Goal: Task Accomplishment & Management: Manage account settings

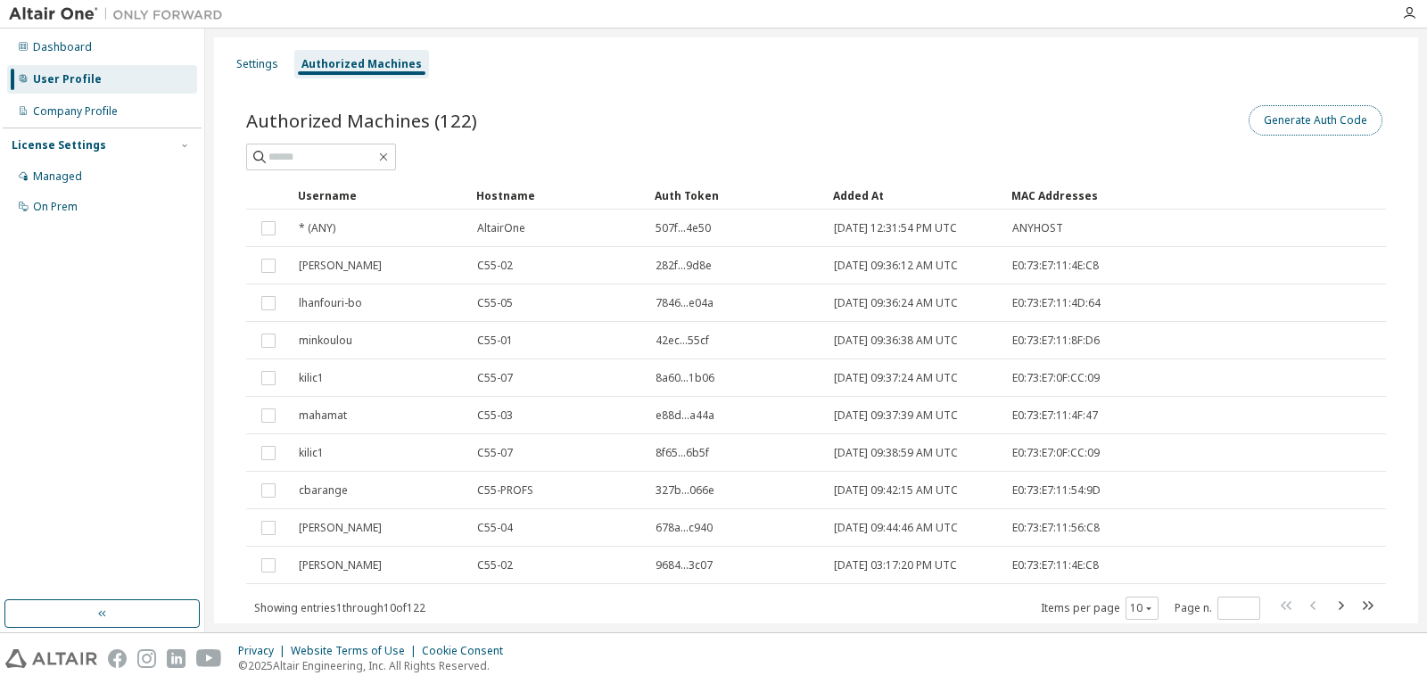
click at [1299, 119] on button "Generate Auth Code" at bounding box center [1315, 120] width 134 height 30
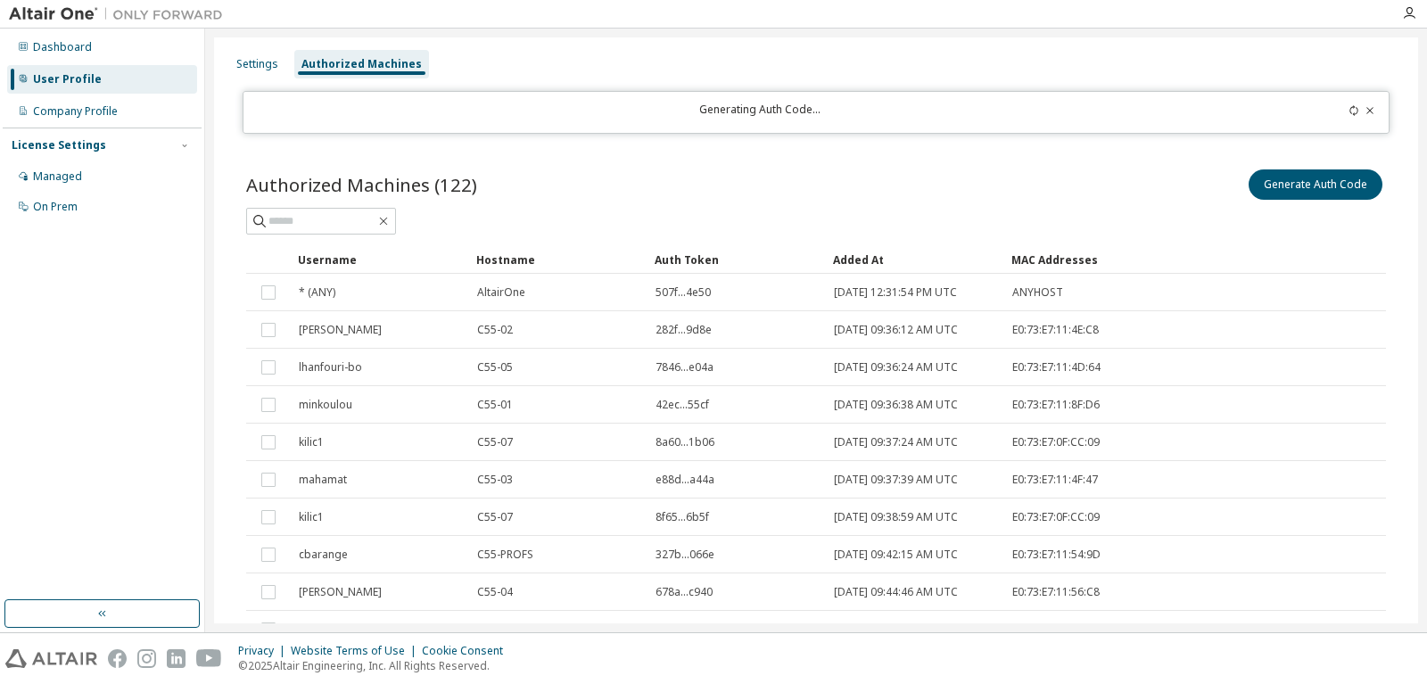
click at [380, 62] on div "Authorized Machines" at bounding box center [361, 64] width 120 height 14
click at [111, 78] on div "User Profile" at bounding box center [102, 79] width 190 height 29
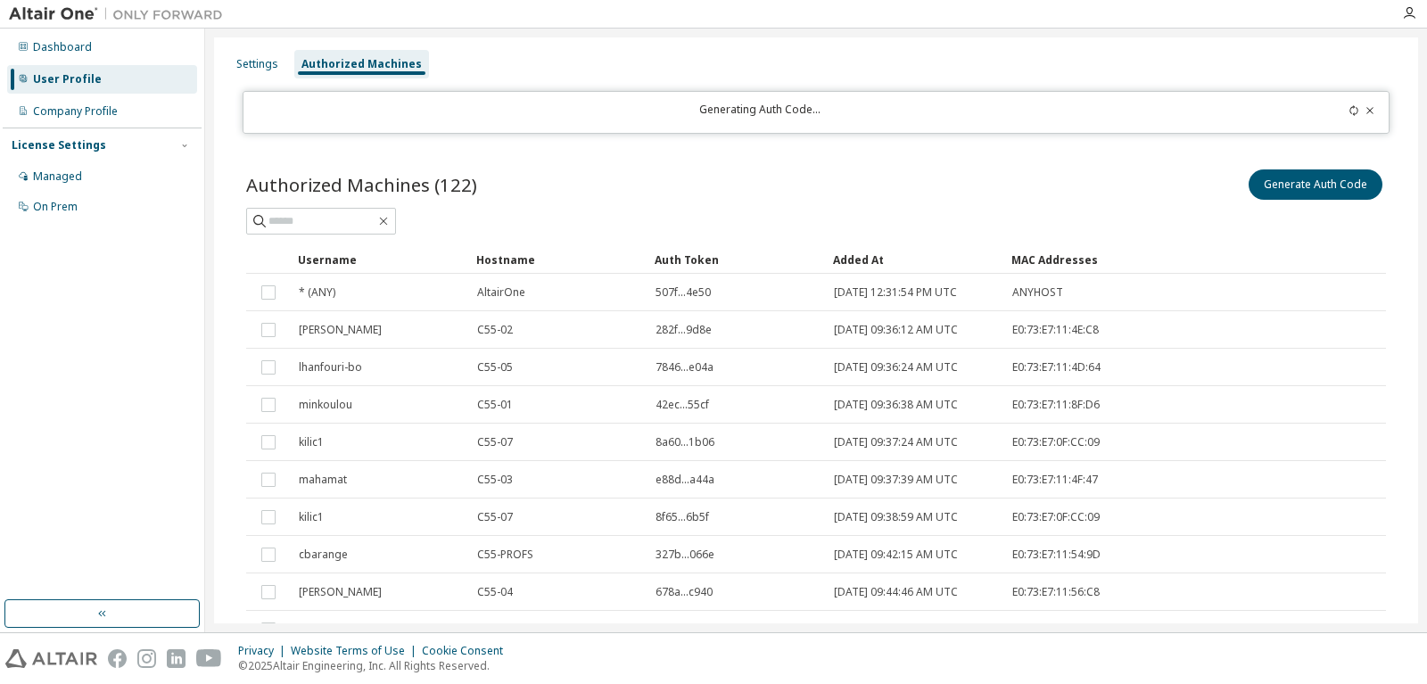
click at [370, 62] on div "Authorized Machines" at bounding box center [361, 64] width 120 height 14
click at [78, 78] on div "User Profile" at bounding box center [67, 79] width 69 height 14
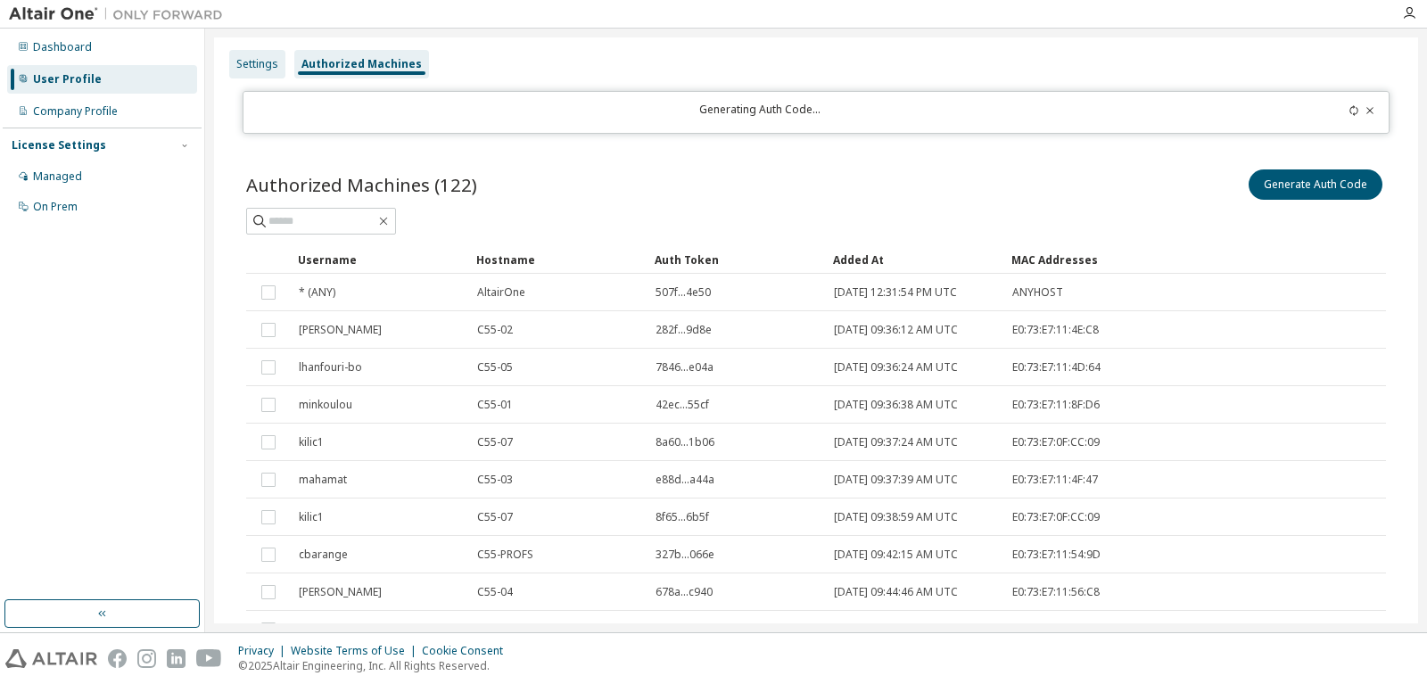
click at [250, 66] on div "Settings" at bounding box center [257, 64] width 42 height 14
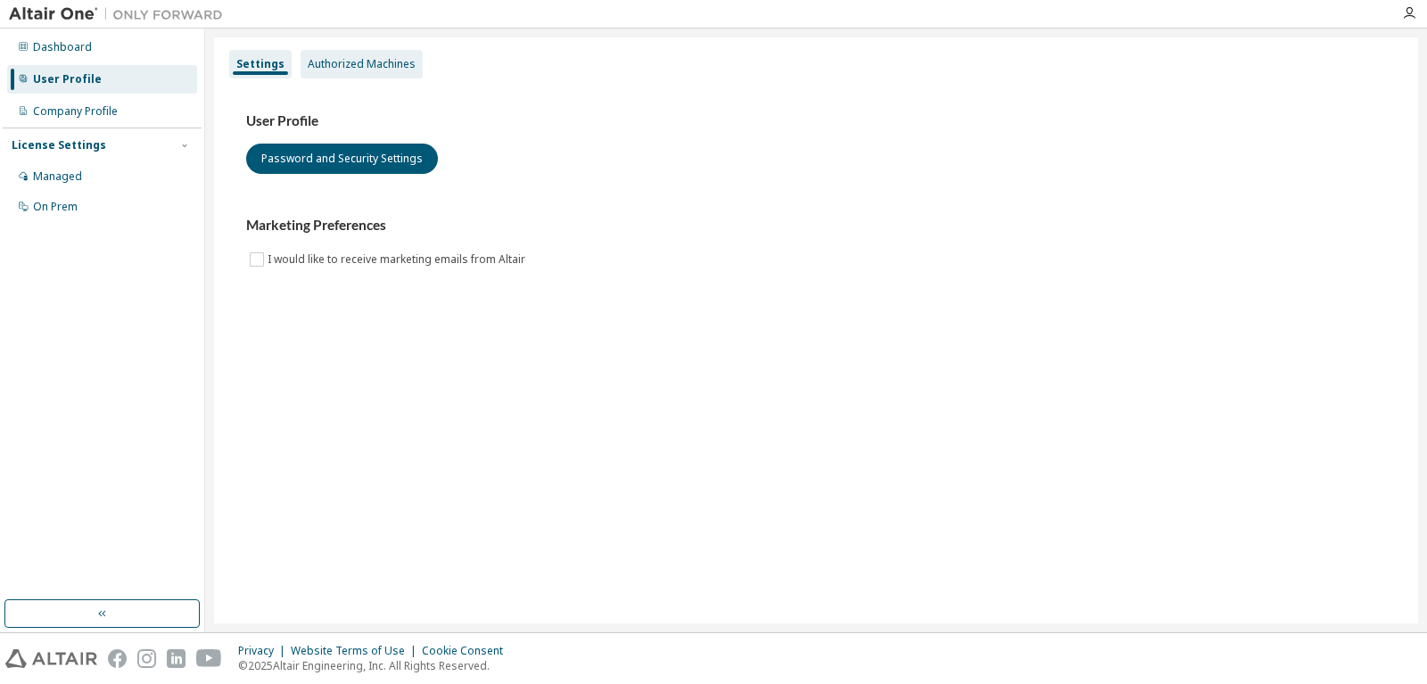
click at [370, 64] on div "Authorized Machines" at bounding box center [362, 64] width 108 height 14
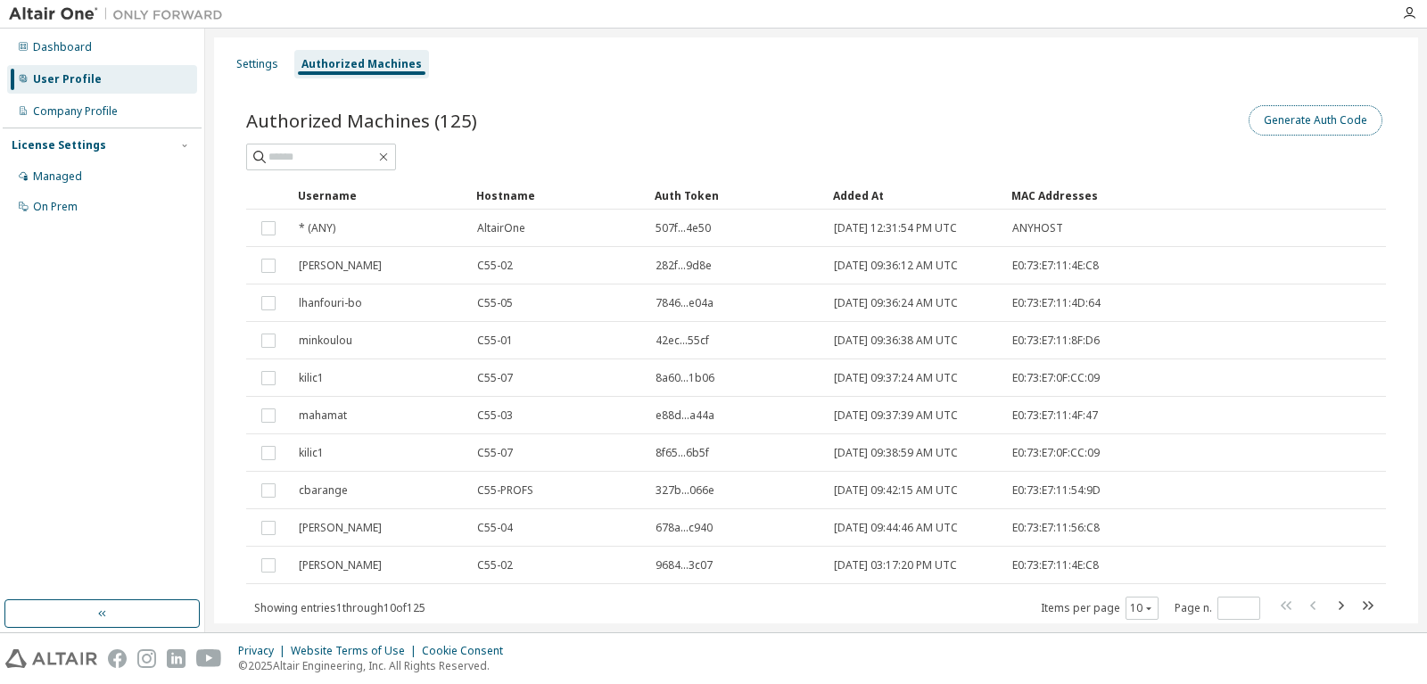
click at [1312, 121] on button "Generate Auth Code" at bounding box center [1315, 120] width 134 height 30
